Goal: Information Seeking & Learning: Find specific fact

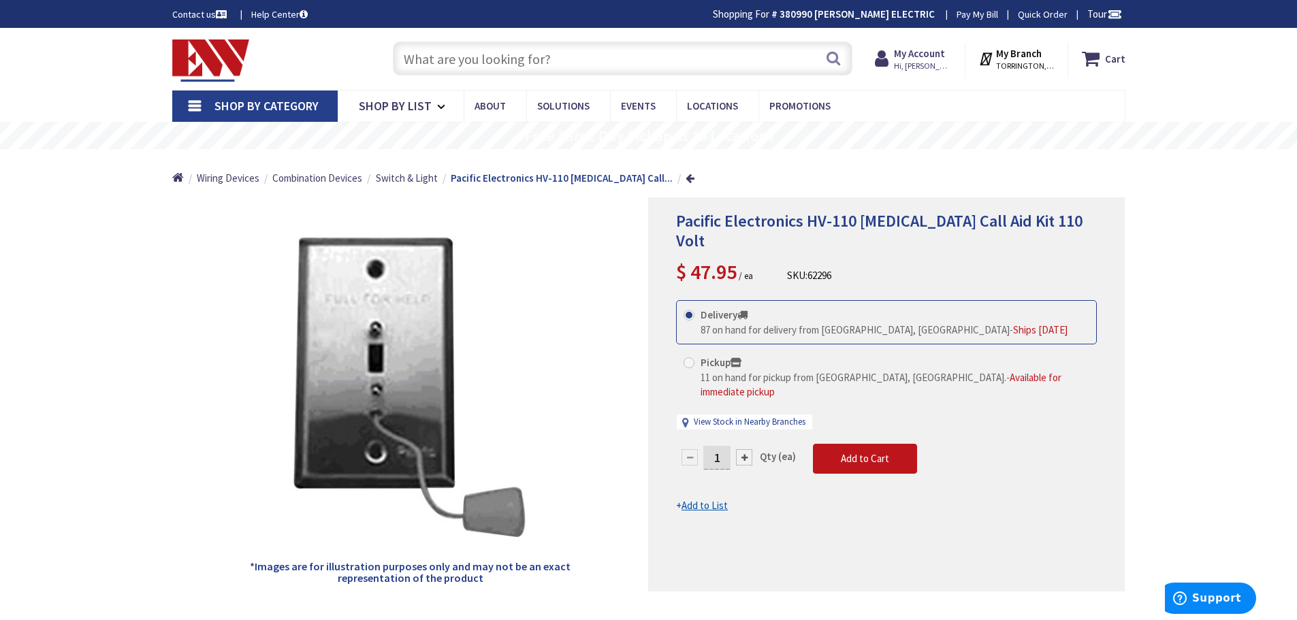
click at [221, 58] on img at bounding box center [211, 60] width 78 height 42
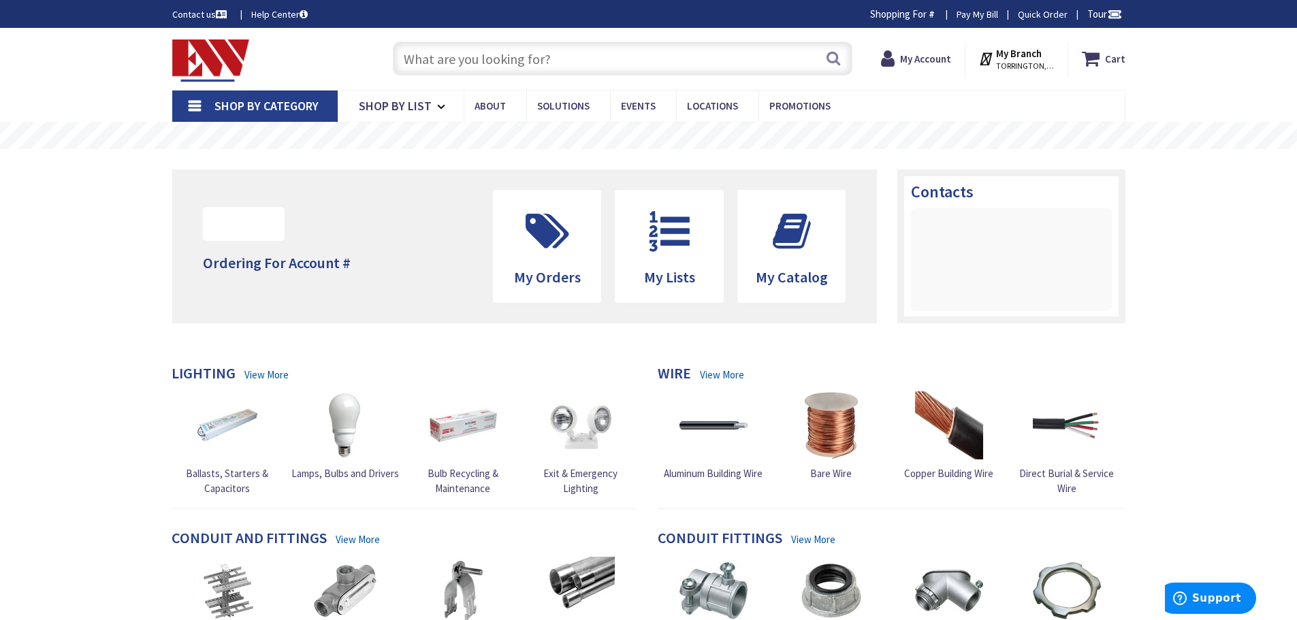
click at [427, 61] on input "text" at bounding box center [622, 59] width 459 height 34
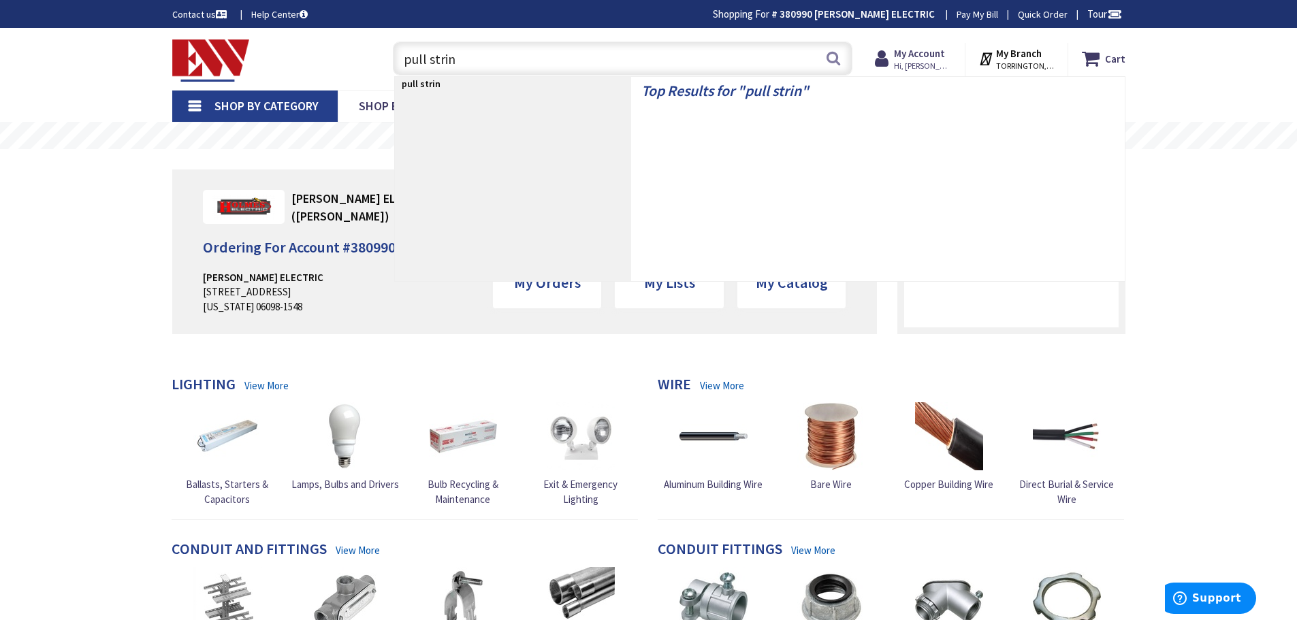
type input "pull string"
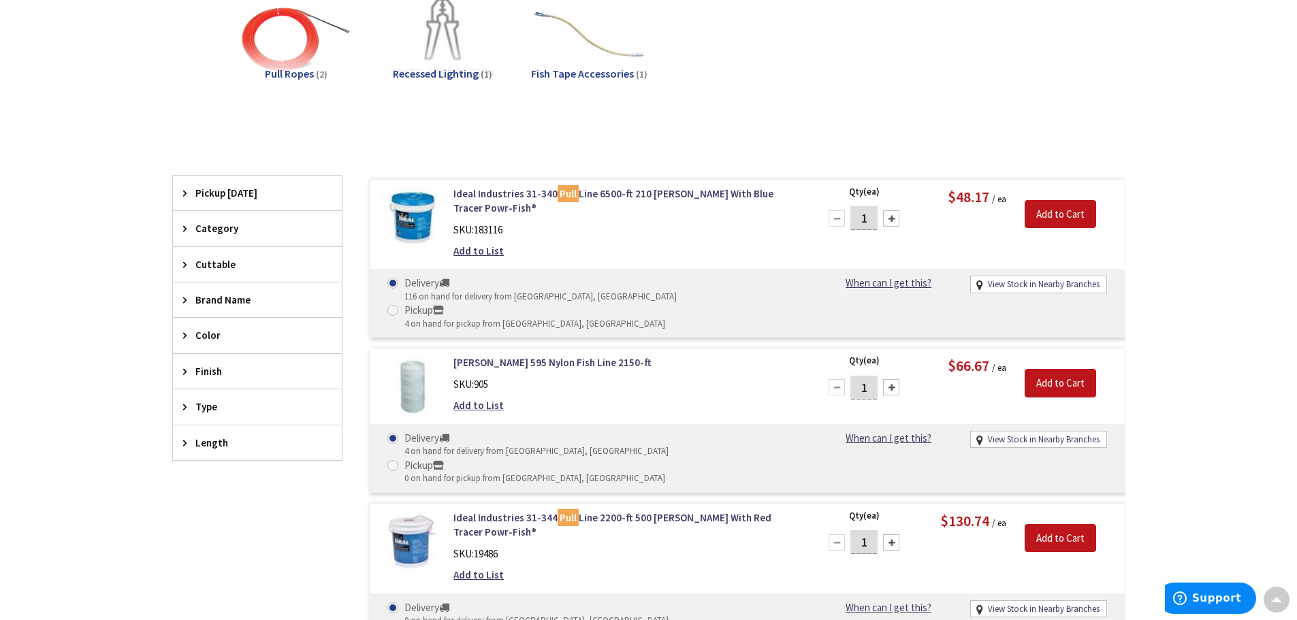
scroll to position [206, 0]
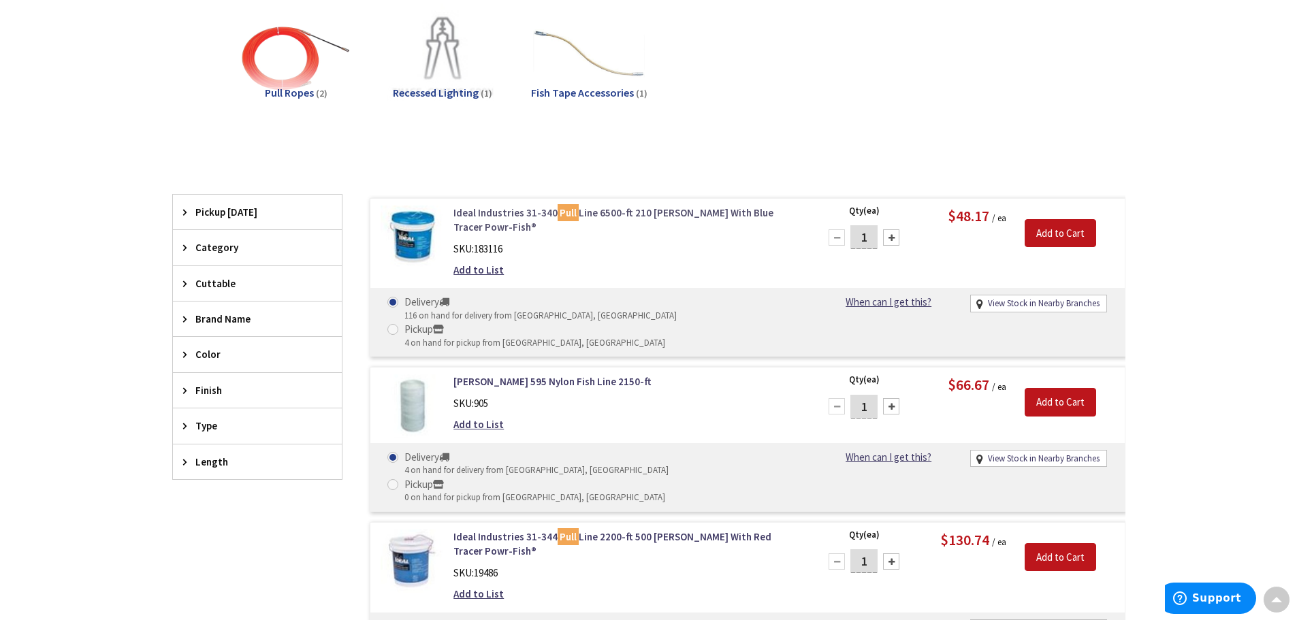
click at [602, 212] on link "Ideal Industries 31-340 Pull Line 6500-ft 210 lb White With Blue Tracer Powr-Fi…" at bounding box center [626, 220] width 346 height 29
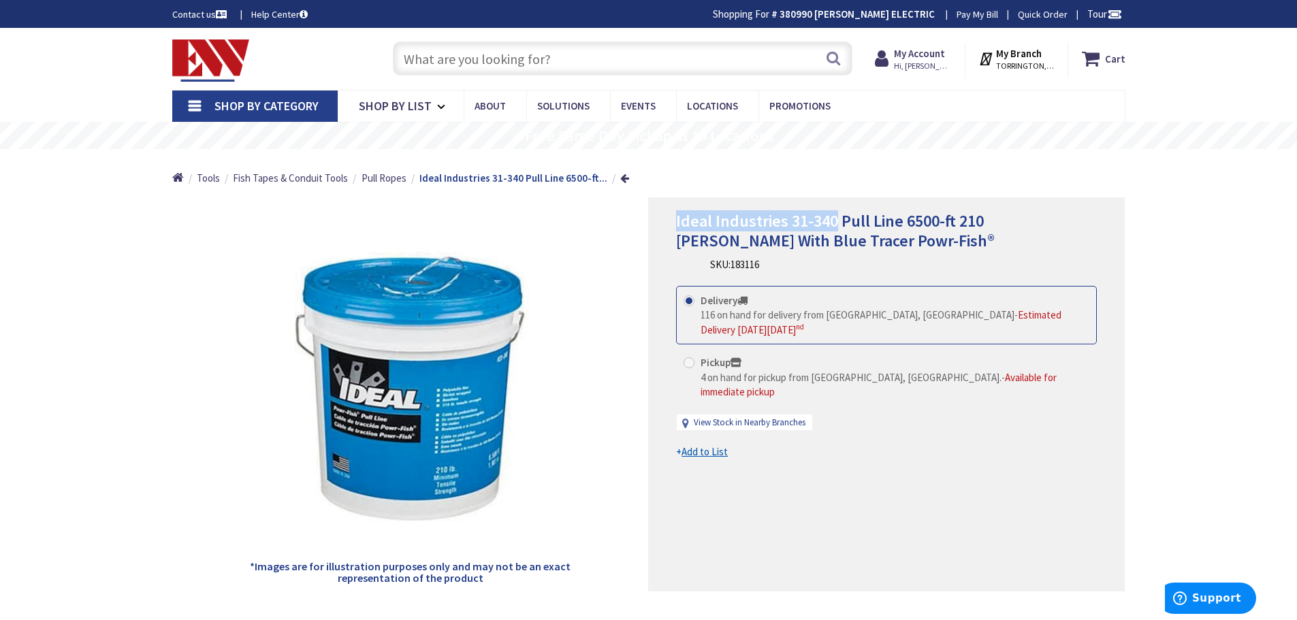
drag, startPoint x: 834, startPoint y: 218, endPoint x: 677, endPoint y: 216, distance: 157.9
click at [677, 216] on span "Ideal Industries 31-340 Pull Line 6500-ft 210 lb White With Blue Tracer Powr-Fi…" at bounding box center [835, 230] width 319 height 41
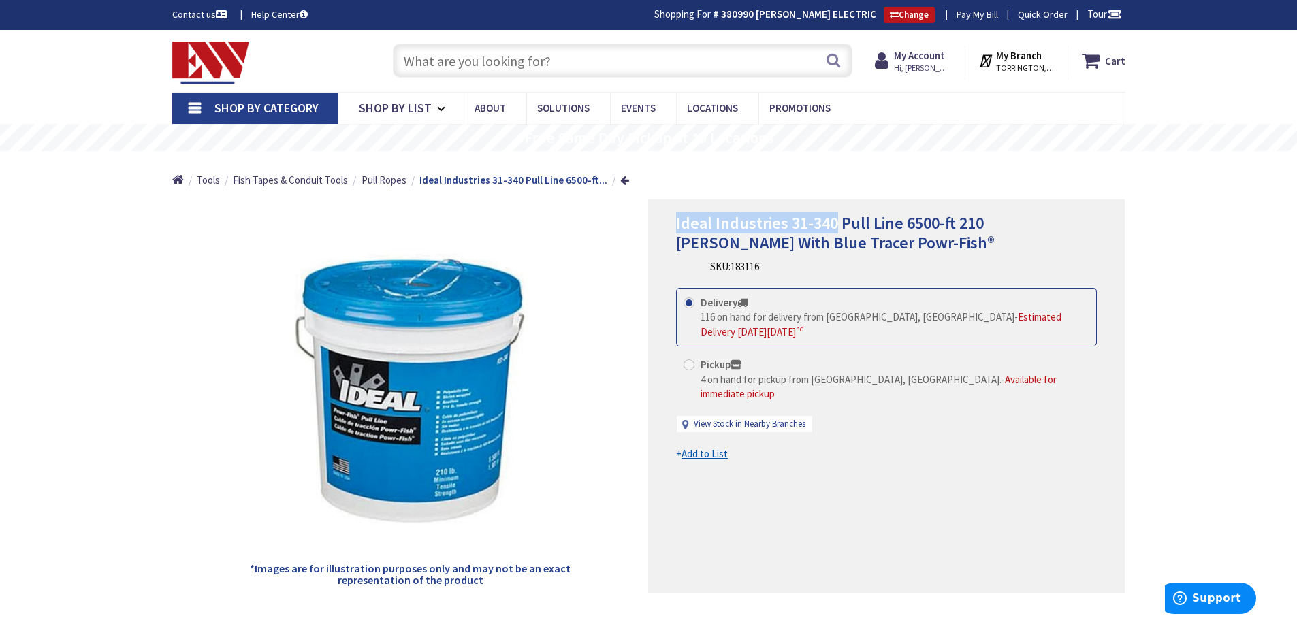
copy span "Ideal Industries 31-340"
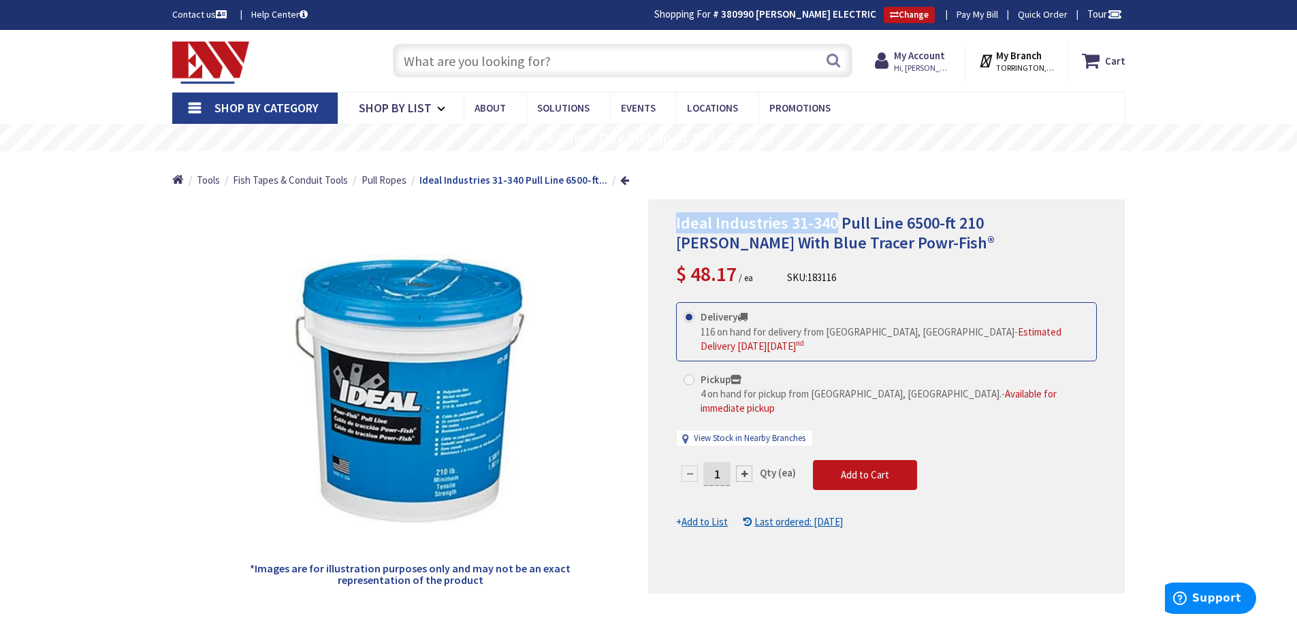
click at [221, 62] on img at bounding box center [211, 63] width 78 height 42
